Goal: Subscribe to service/newsletter

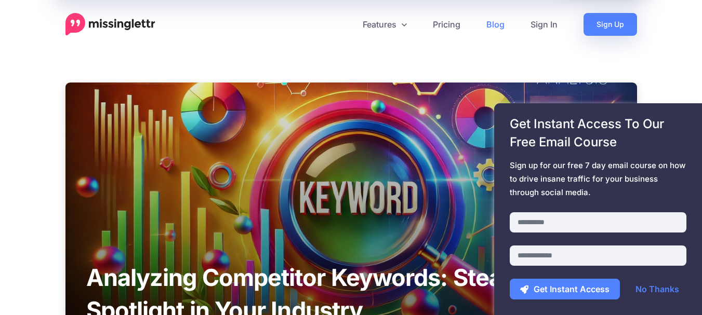
scroll to position [4052, 0]
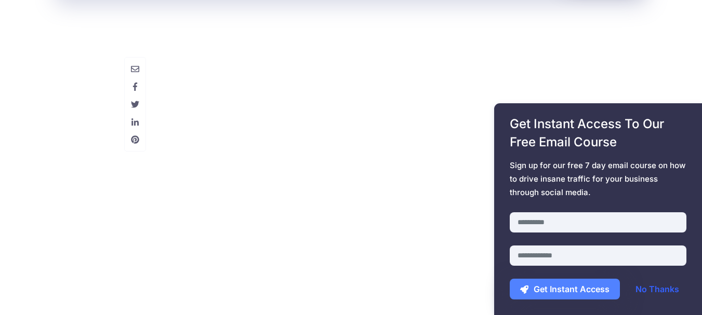
click at [651, 288] on link "No Thanks" at bounding box center [657, 289] width 64 height 21
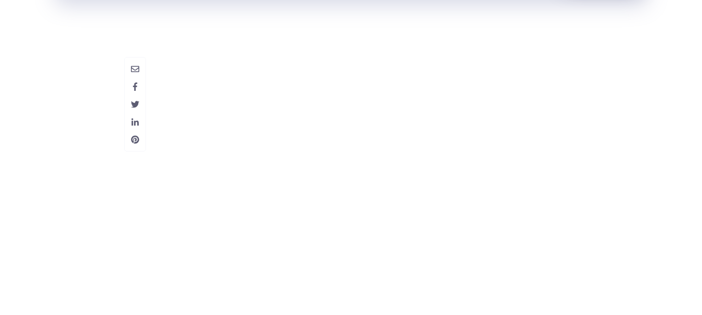
click at [510, 191] on span "Sign up for our free 7 day email course on how to drive insane traffic for your…" at bounding box center [597, 179] width 177 height 41
click at [518, 195] on span "Sign up for our free 7 day email course on how to drive insane traffic for your…" at bounding box center [597, 179] width 177 height 41
click at [501, 226] on div "Get Instant Access To Our Free Email Course Sign up for our free 7 day email co…" at bounding box center [598, 209] width 208 height 212
click at [495, 224] on div "Get Instant Access To Our Free Email Course Sign up for our free 7 day email co…" at bounding box center [598, 209] width 208 height 212
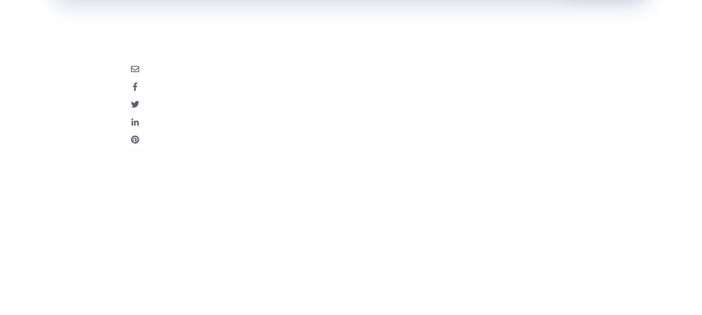
click at [515, 189] on span "Sign up for our free 7 day email course on how to drive insane traffic for your…" at bounding box center [597, 179] width 177 height 41
click at [520, 192] on span "Sign up for our free 7 day email course on how to drive insane traffic for your…" at bounding box center [597, 179] width 177 height 41
click at [517, 195] on span "Sign up for our free 7 day email course on how to drive insane traffic for your…" at bounding box center [597, 179] width 177 height 41
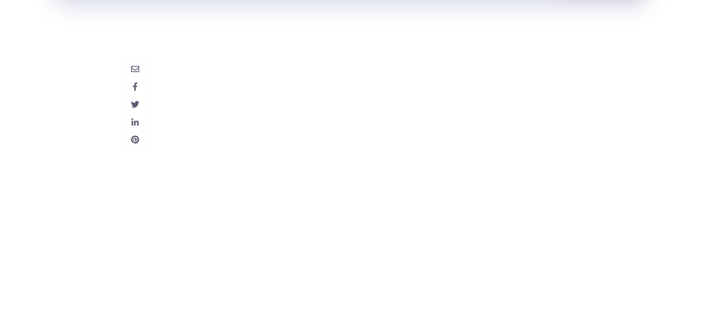
click at [517, 195] on span "Sign up for our free 7 day email course on how to drive insane traffic for your…" at bounding box center [597, 179] width 177 height 41
click at [514, 193] on span "Sign up for our free 7 day email course on how to drive insane traffic for your…" at bounding box center [597, 179] width 177 height 41
click at [514, 191] on span "Sign up for our free 7 day email course on how to drive insane traffic for your…" at bounding box center [597, 179] width 177 height 41
click at [505, 177] on div "Get Instant Access To Our Free Email Course Sign up for our free 7 day email co…" at bounding box center [598, 209] width 208 height 212
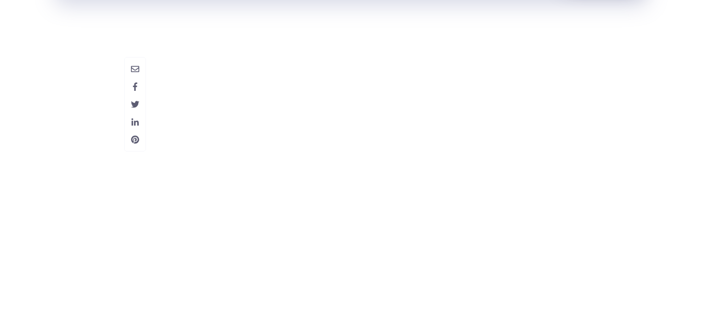
click at [495, 182] on div "Get Instant Access To Our Free Email Course Sign up for our free 7 day email co…" at bounding box center [598, 209] width 208 height 212
click at [503, 179] on div "Get Instant Access To Our Free Email Course Sign up for our free 7 day email co…" at bounding box center [598, 209] width 208 height 212
click at [496, 152] on div "Get Instant Access To Our Free Email Course Sign up for our free 7 day email co…" at bounding box center [598, 209] width 208 height 212
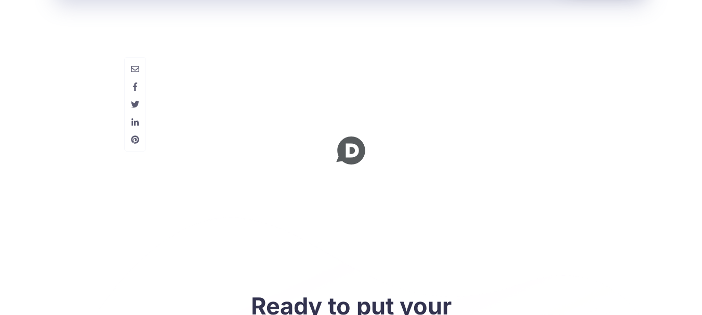
click at [367, 171] on div at bounding box center [351, 190] width 702 height 39
click at [355, 130] on icon at bounding box center [351, 151] width 42 height 42
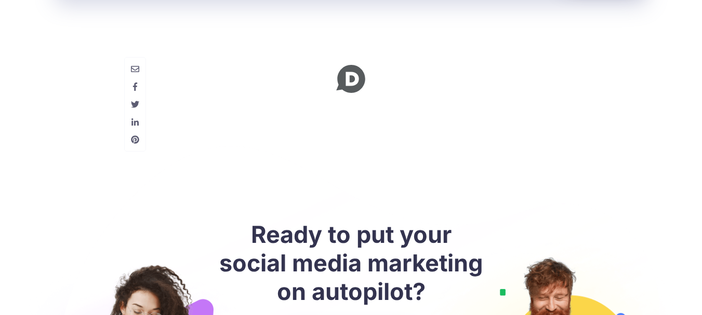
scroll to position [4260, 0]
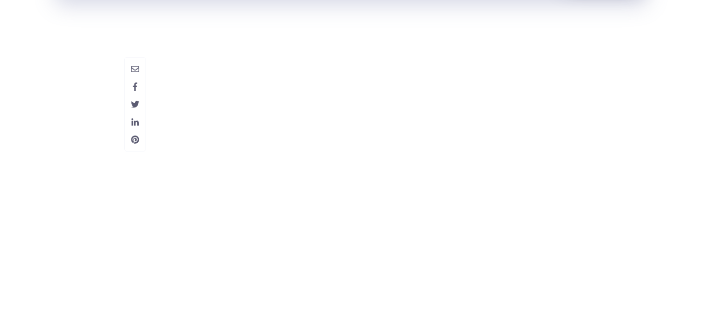
scroll to position [4103, 0]
